Goal: Information Seeking & Learning: Find specific fact

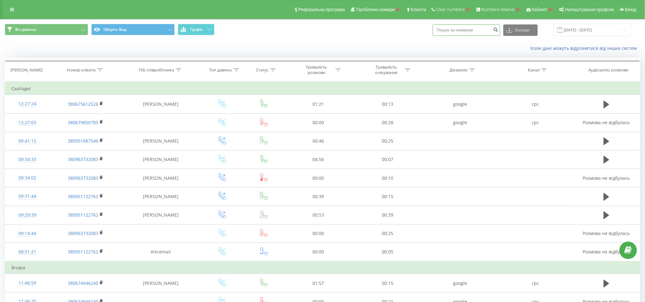
click at [448, 31] on input at bounding box center [465, 29] width 67 height 11
type input "380675656027"
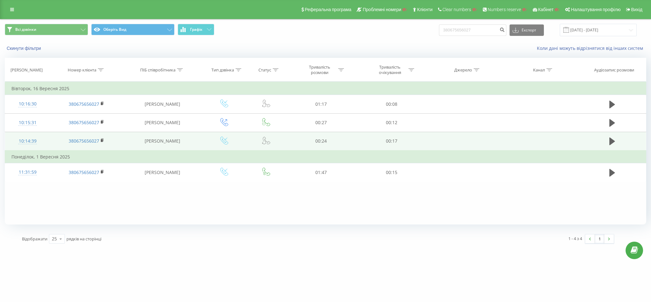
drag, startPoint x: 139, startPoint y: 141, endPoint x: 192, endPoint y: 149, distance: 53.8
click at [192, 149] on td "[PERSON_NAME]" at bounding box center [162, 141] width 79 height 19
